Goal: Task Accomplishment & Management: Manage account settings

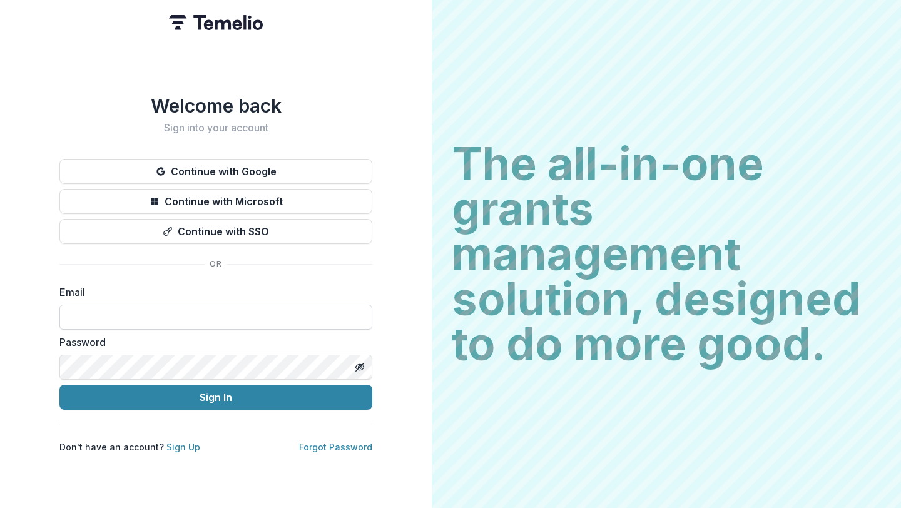
click at [203, 316] on input at bounding box center [215, 317] width 313 height 25
type input "**********"
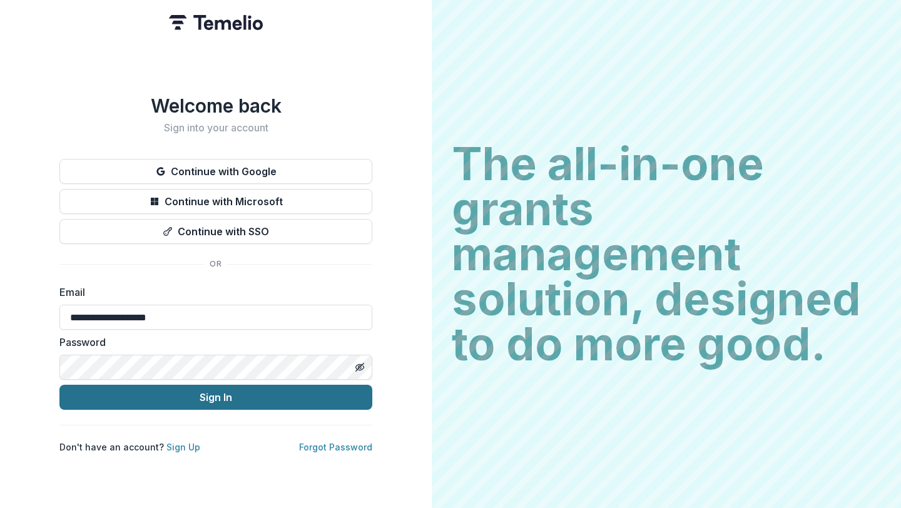
click at [223, 390] on button "Sign In" at bounding box center [215, 397] width 313 height 25
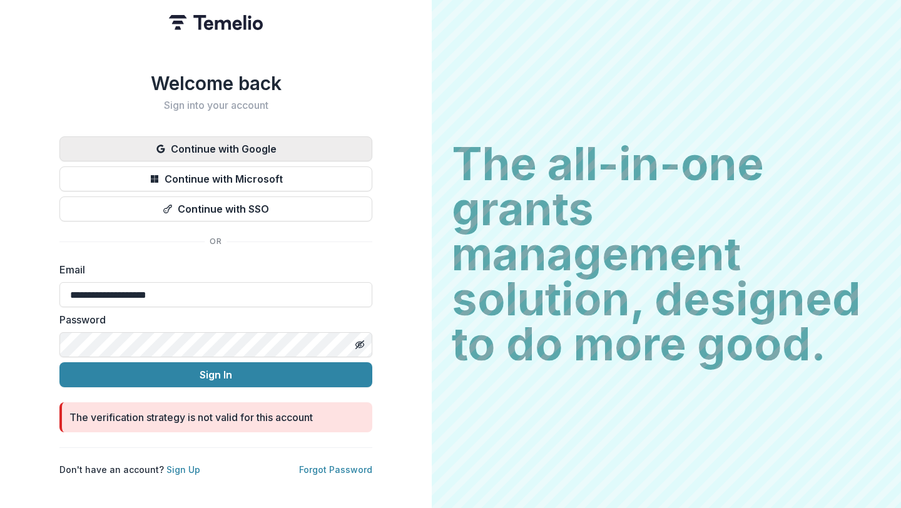
click at [242, 148] on button "Continue with Google" at bounding box center [215, 148] width 313 height 25
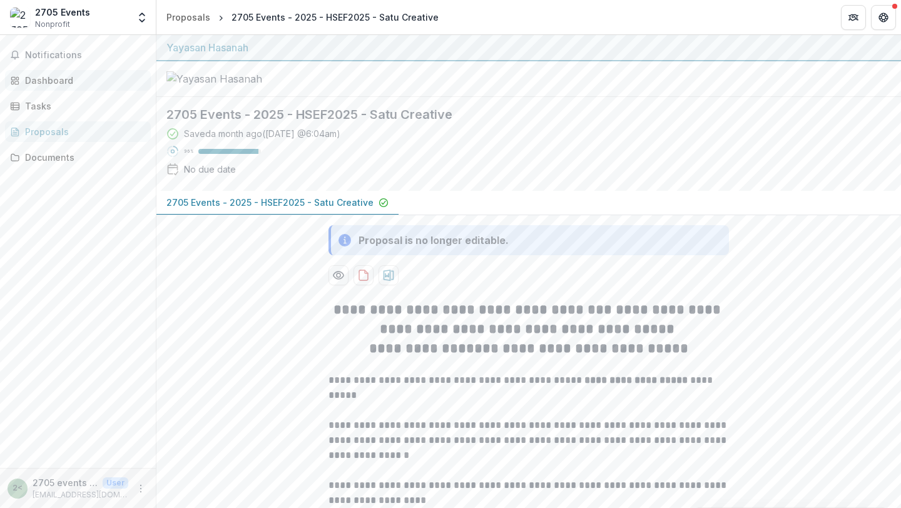
click at [52, 84] on div "Dashboard" at bounding box center [83, 80] width 116 height 13
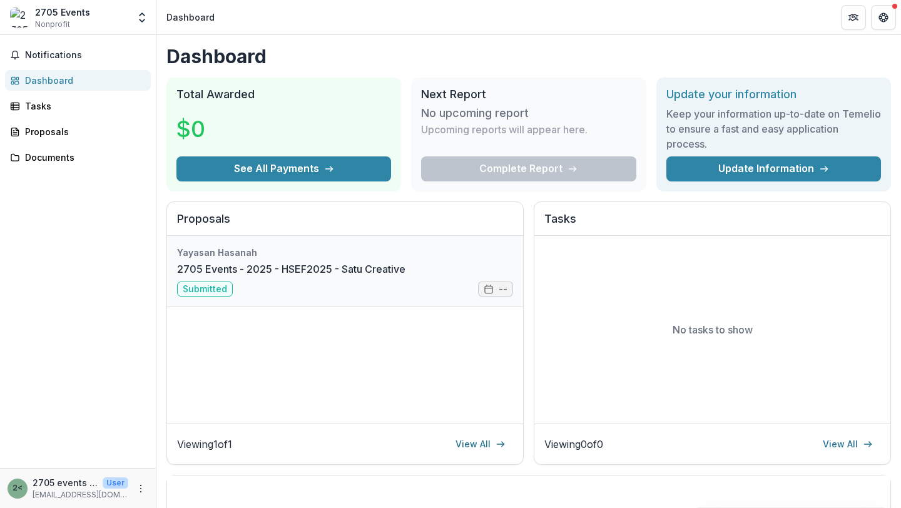
click at [207, 277] on link "2705 Events - 2025 - HSEF2025 - Satu Creative" at bounding box center [291, 269] width 229 height 15
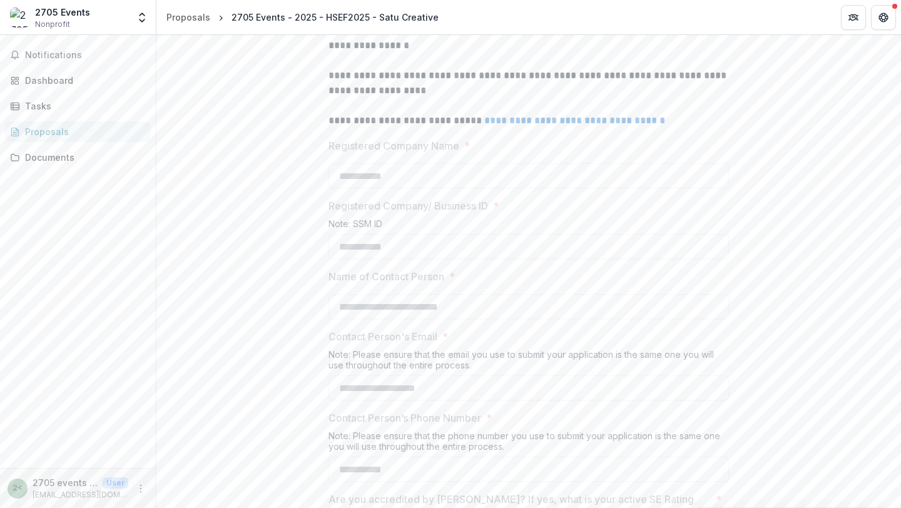
scroll to position [407, 0]
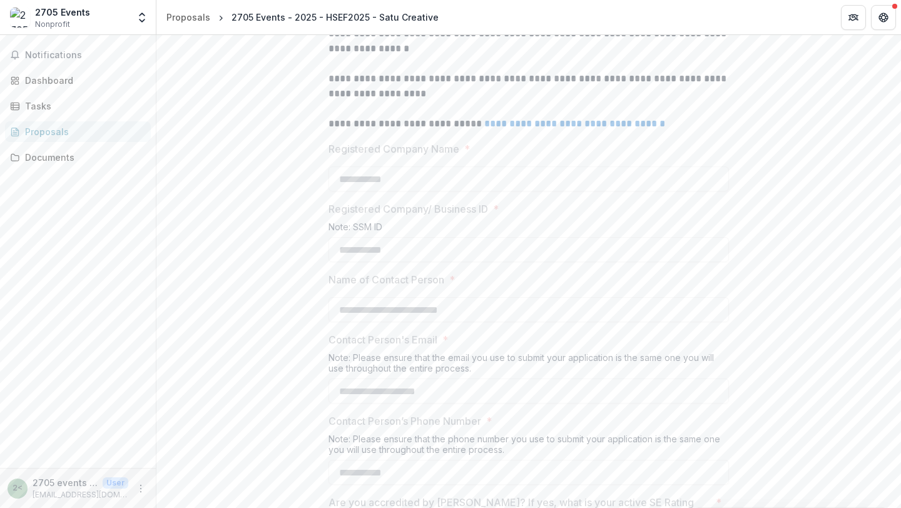
click at [551, 128] on link "**********" at bounding box center [575, 123] width 181 height 9
click at [53, 158] on div "Documents" at bounding box center [83, 157] width 116 height 13
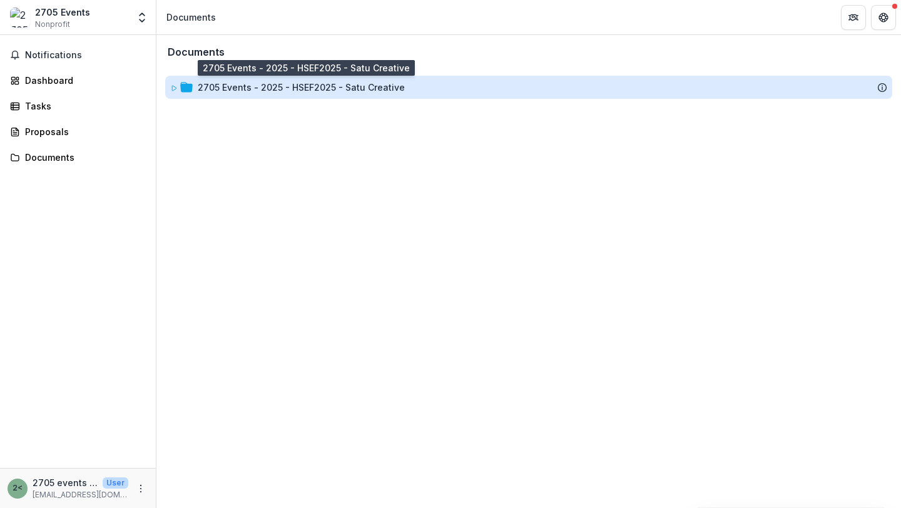
click at [198, 90] on div "2705 Events - 2025 - HSEF2025 - Satu Creative" at bounding box center [301, 87] width 207 height 13
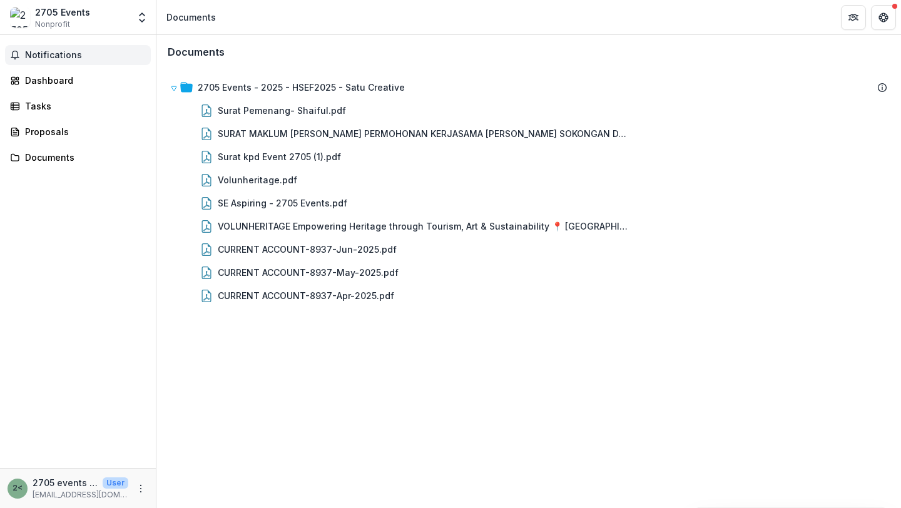
click at [63, 58] on span "Notifications" at bounding box center [85, 55] width 121 height 11
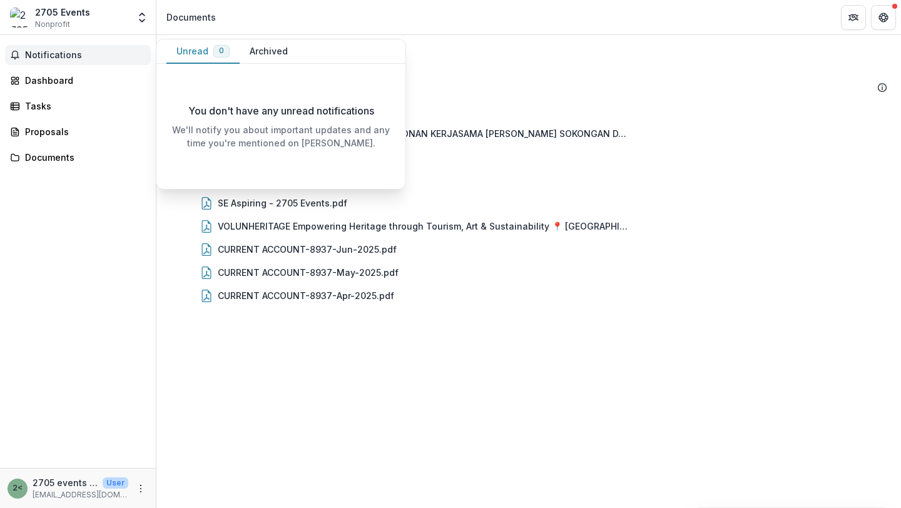
click at [259, 53] on button "Archived" at bounding box center [269, 51] width 58 height 24
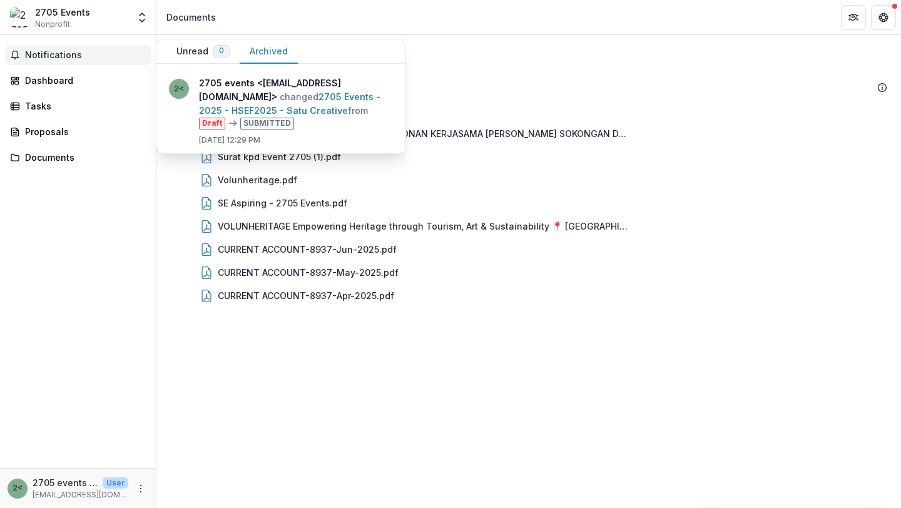
click at [188, 49] on button "Unread 0" at bounding box center [203, 51] width 73 height 24
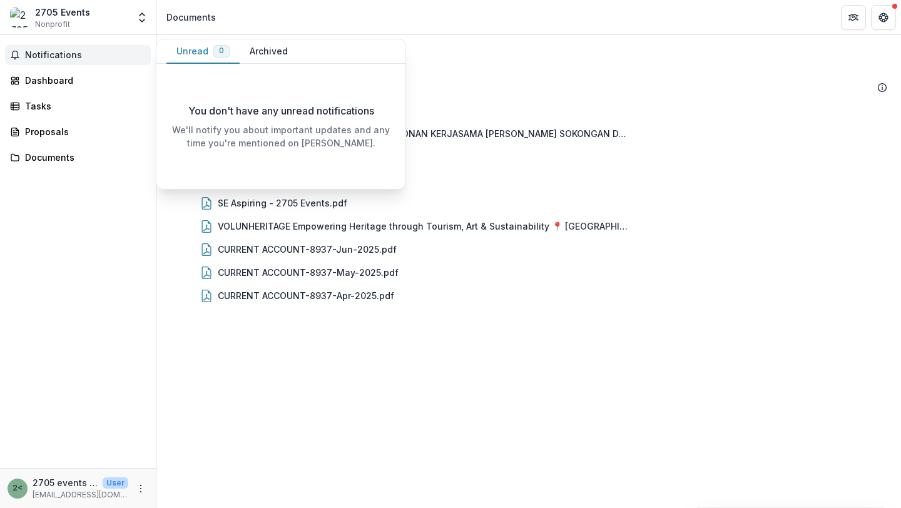
click at [62, 58] on span "Notifications" at bounding box center [85, 55] width 121 height 11
